Goal: Task Accomplishment & Management: Manage account settings

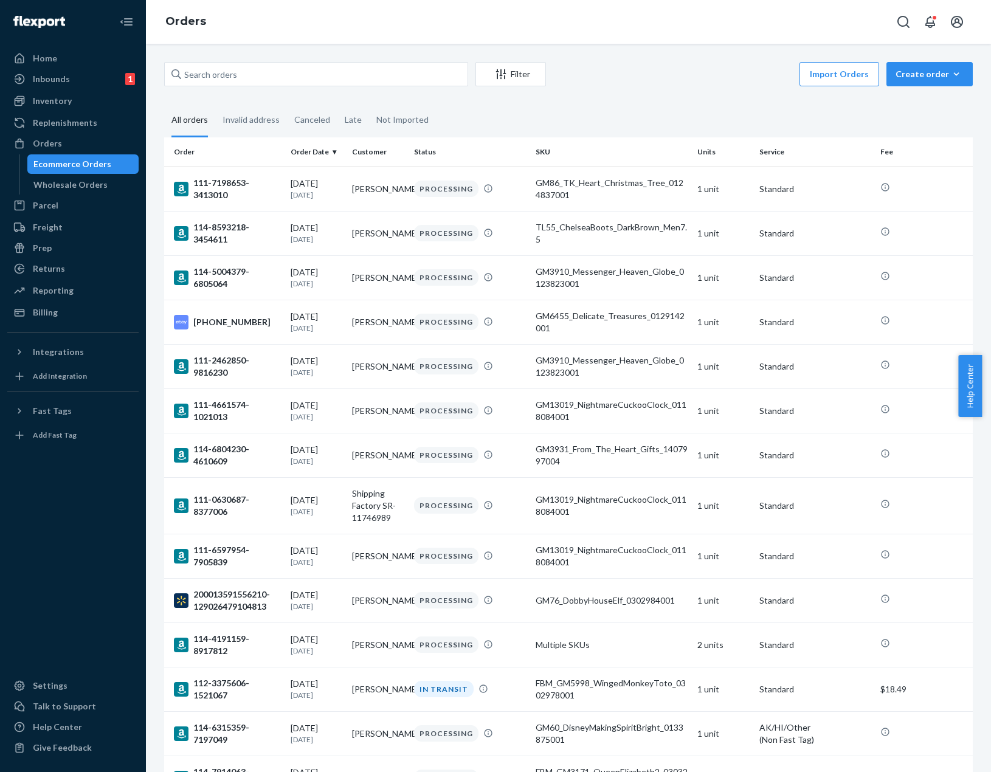
click at [678, 61] on div "Filter Import Orders Create order Ecommerce order Removal order All orders Inva…" at bounding box center [568, 408] width 845 height 728
click at [679, 61] on div "Filter Import Orders Create order Ecommerce order Removal order All orders Inva…" at bounding box center [568, 408] width 845 height 728
